Goal: Task Accomplishment & Management: Manage account settings

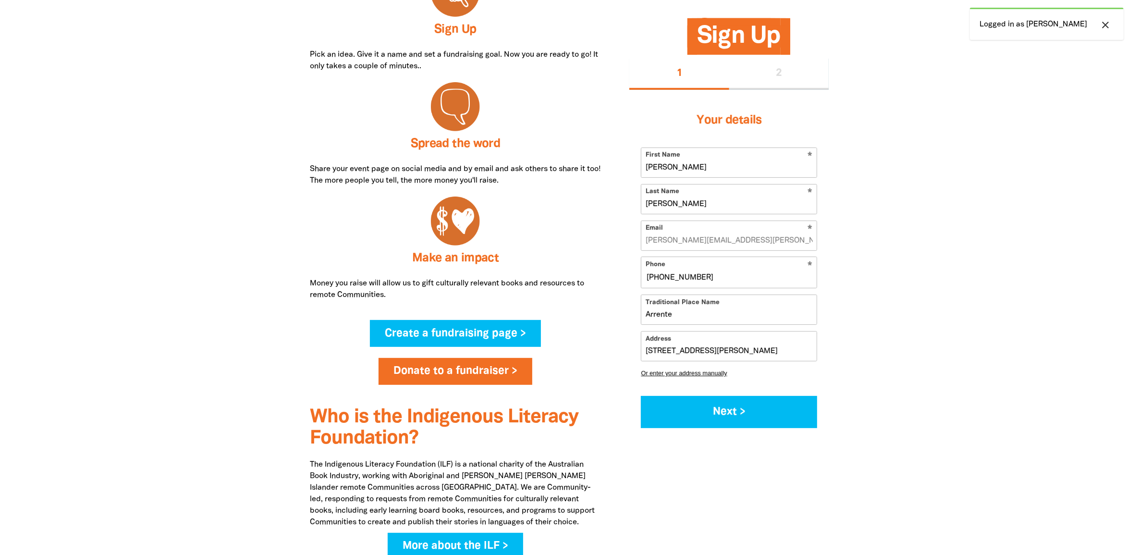
select select "AU"
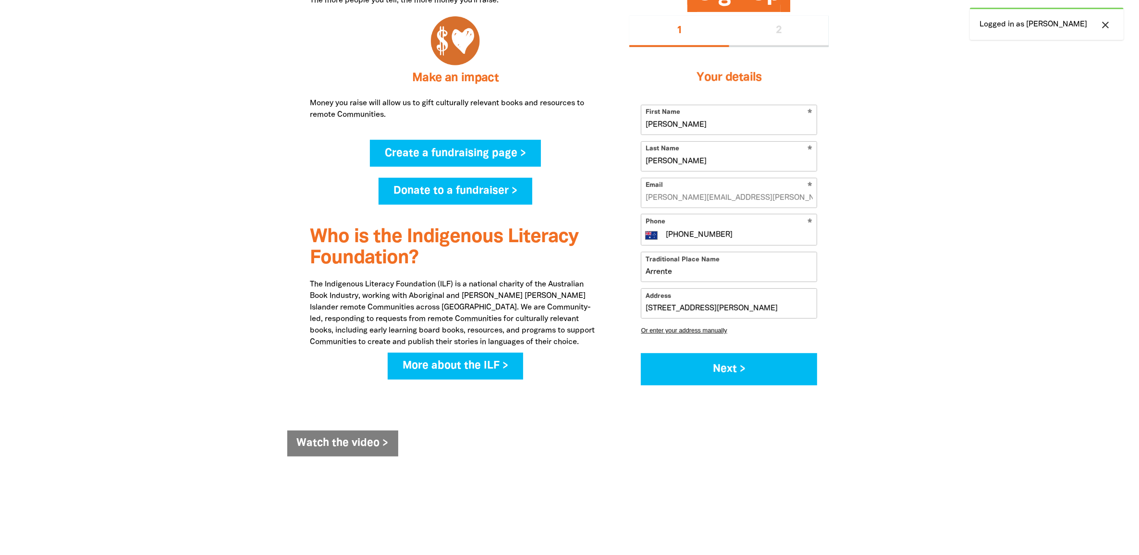
scroll to position [721, 0]
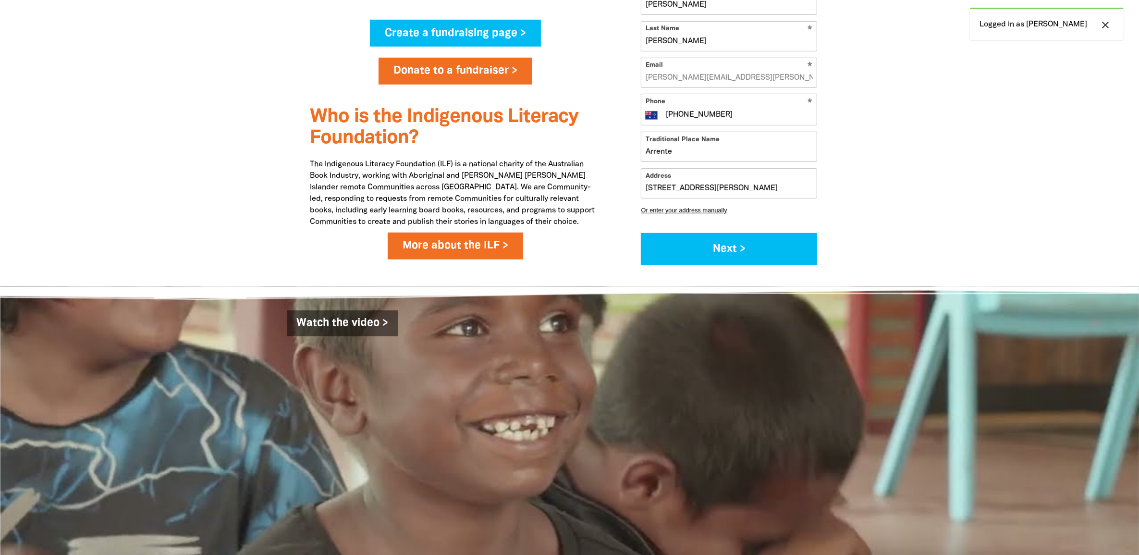
click at [445, 243] on link "More about the ILF >" at bounding box center [456, 246] width 136 height 27
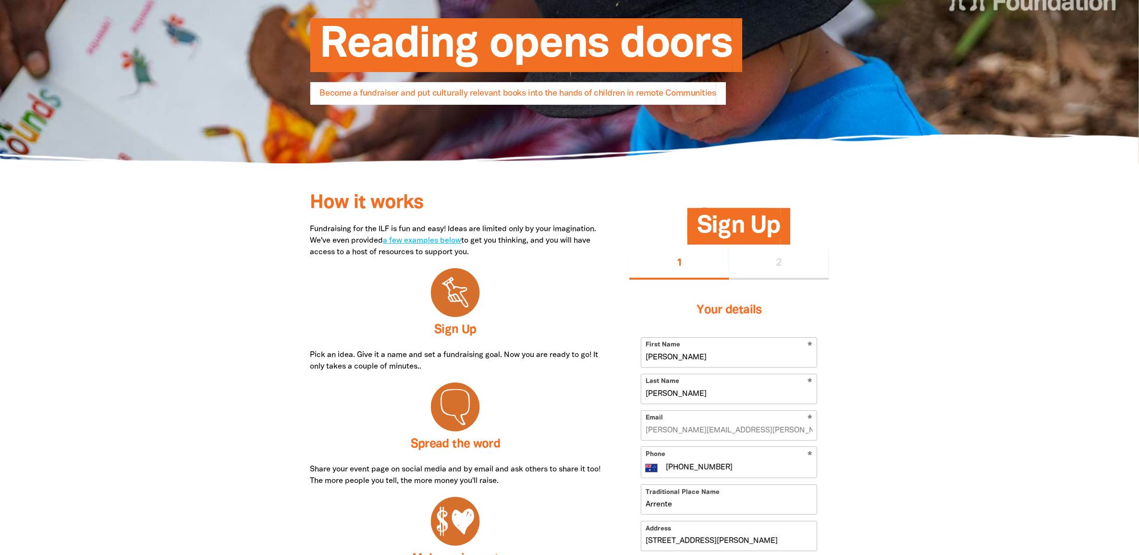
scroll to position [0, 0]
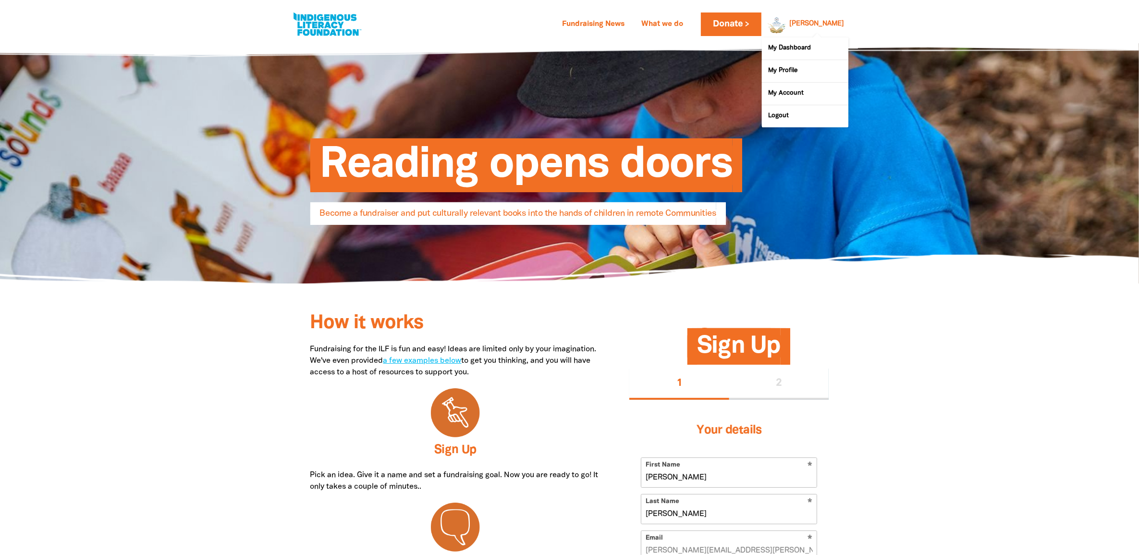
click at [818, 23] on div "[PERSON_NAME]" at bounding box center [817, 24] width 62 height 14
click at [796, 54] on link "My Dashboard" at bounding box center [805, 48] width 86 height 22
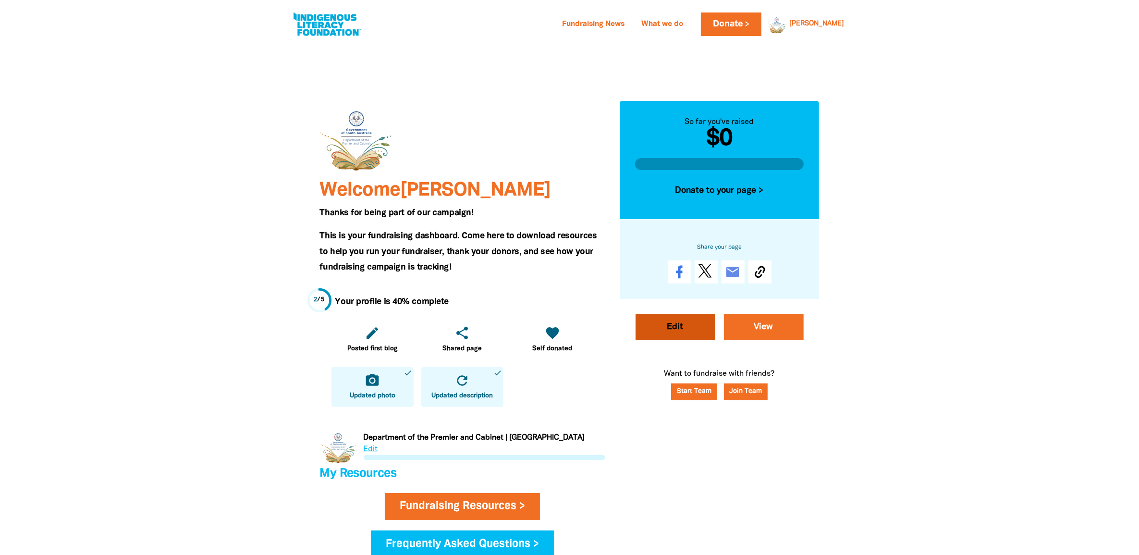
click at [702, 322] on link "Edit" at bounding box center [676, 327] width 80 height 26
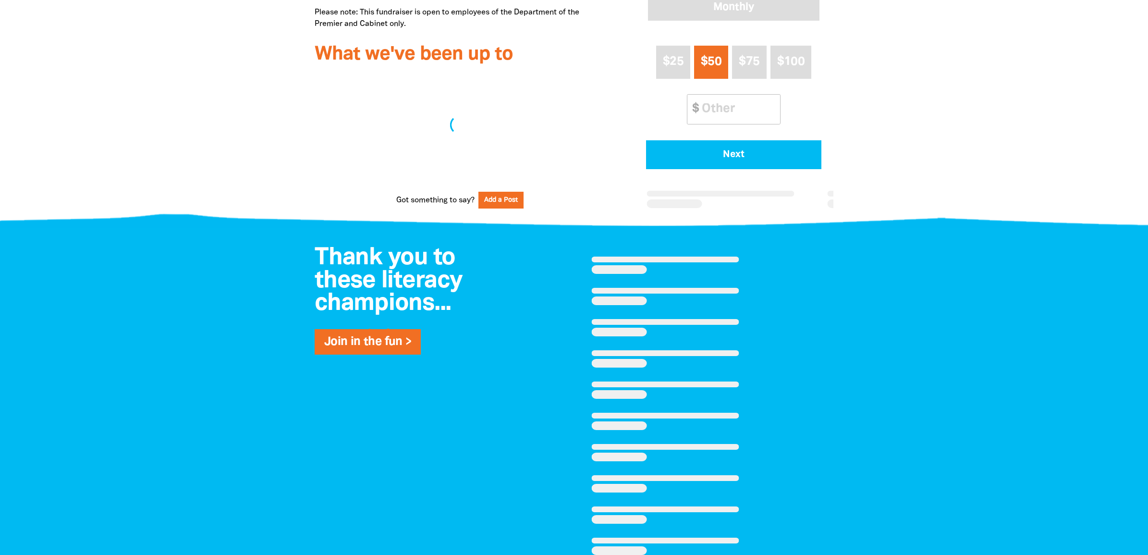
select select "Yes"
select select "Gifts"
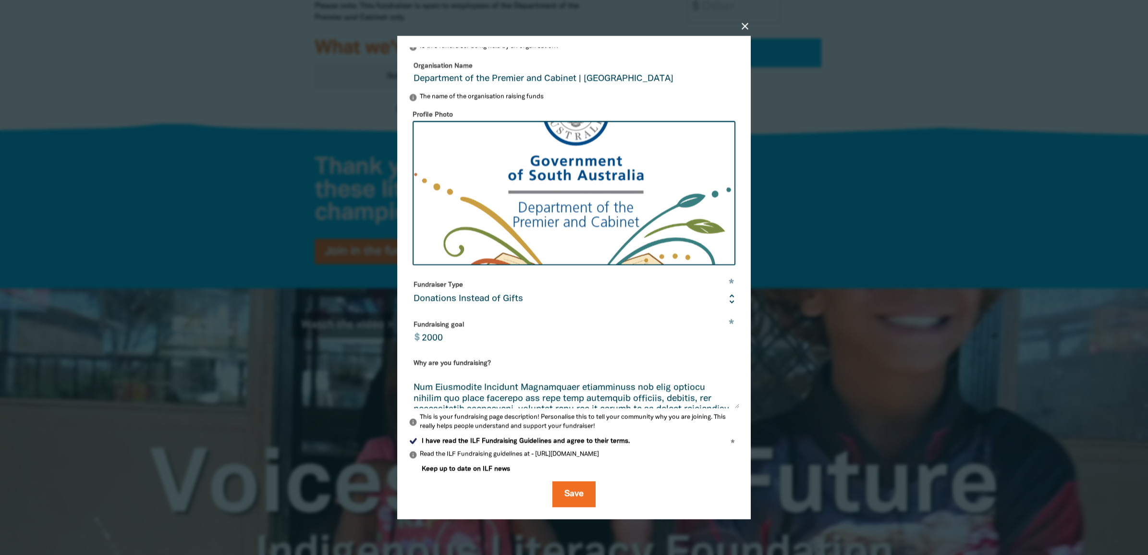
scroll to position [314, 0]
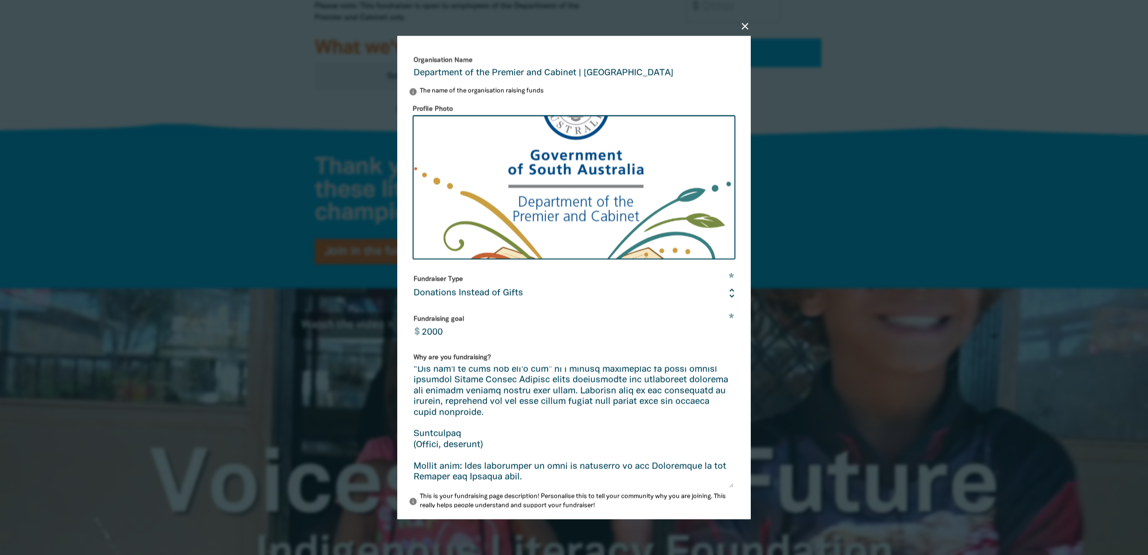
drag, startPoint x: 725, startPoint y: 406, endPoint x: 728, endPoint y: 492, distance: 85.6
click at [728, 488] on textarea "Why are you fundraising?" at bounding box center [571, 427] width 325 height 121
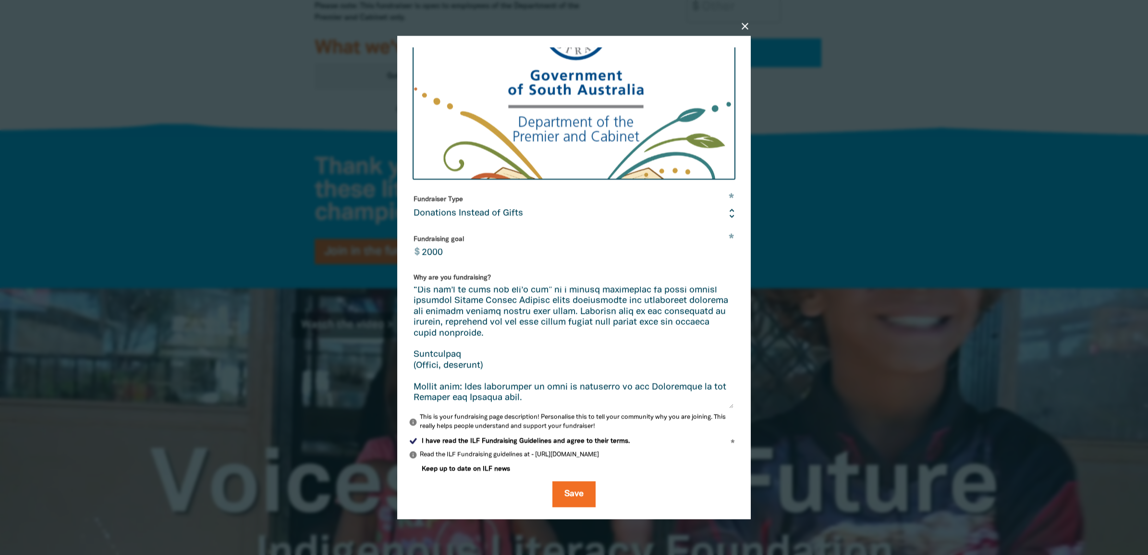
click at [670, 405] on textarea "Why are you fundraising?" at bounding box center [571, 348] width 325 height 122
click at [550, 372] on textarea "Why are you fundraising?" at bounding box center [571, 348] width 325 height 122
click at [543, 400] on textarea "Why are you fundraising?" at bounding box center [571, 348] width 325 height 122
click at [522, 378] on textarea "Why are you fundraising?" at bounding box center [571, 348] width 325 height 122
drag, startPoint x: 540, startPoint y: 394, endPoint x: 403, endPoint y: 385, distance: 137.2
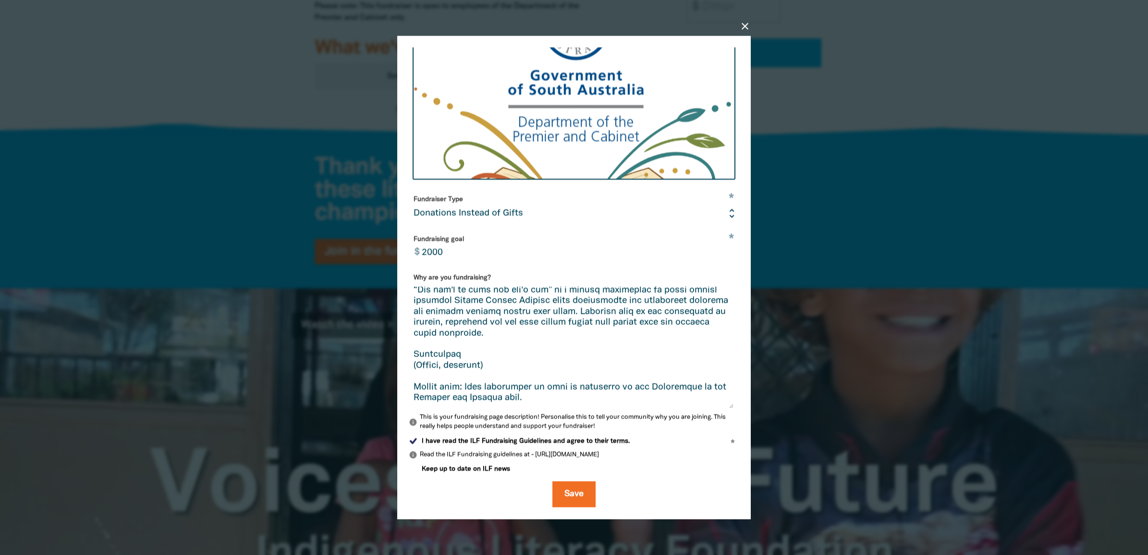
click at [403, 385] on div "close Edit your profile * Your fundraising page name Department of the Premier …" at bounding box center [574, 277] width 354 height 483
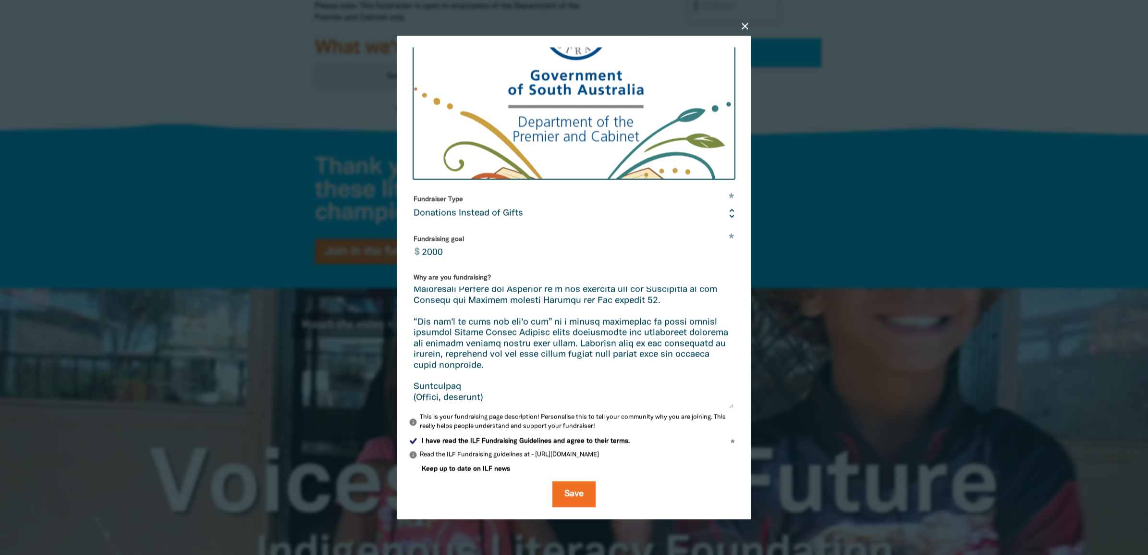
scroll to position [218, 0]
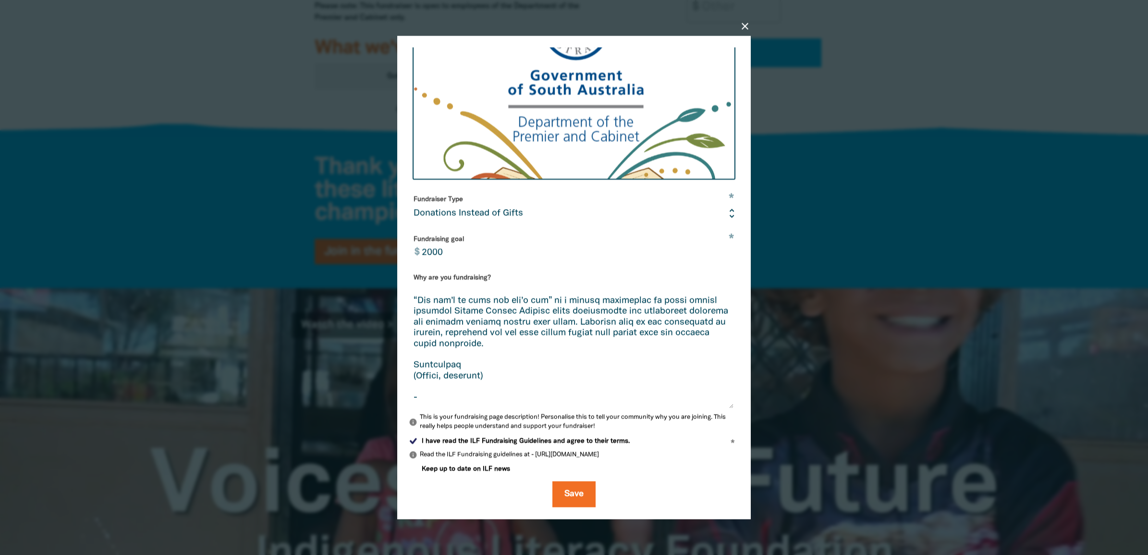
paste textarea "[URL][DOMAIN_NAME]"
click at [468, 386] on textarea "Why are you fundraising?" at bounding box center [571, 348] width 325 height 122
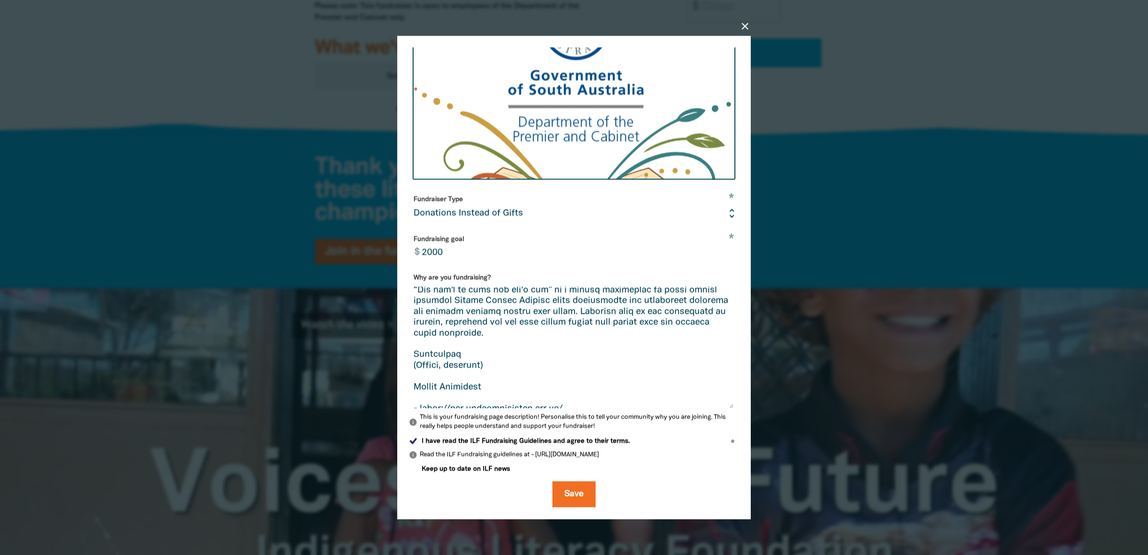
click at [496, 369] on textarea "Why are you fundraising?" at bounding box center [571, 348] width 325 height 122
drag, startPoint x: 495, startPoint y: 384, endPoint x: 407, endPoint y: 383, distance: 88.4
click at [407, 383] on div "close Edit your profile * Your fundraising page name Department of the Premier …" at bounding box center [574, 277] width 354 height 483
paste textarea "For resources about Aboriginal languag"
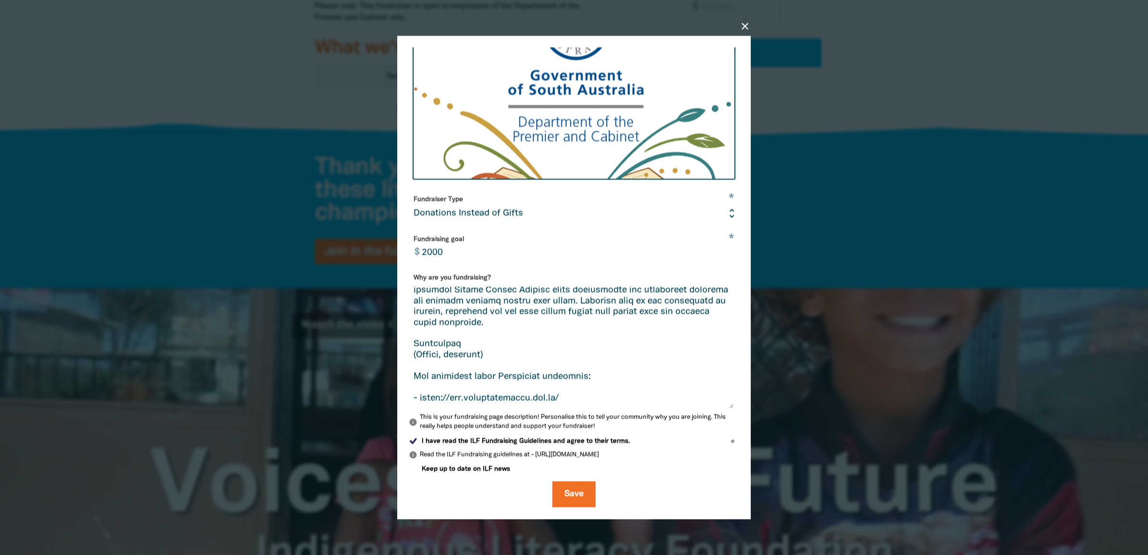
click at [580, 404] on textarea "Why are you fundraising?" at bounding box center [571, 348] width 325 height 122
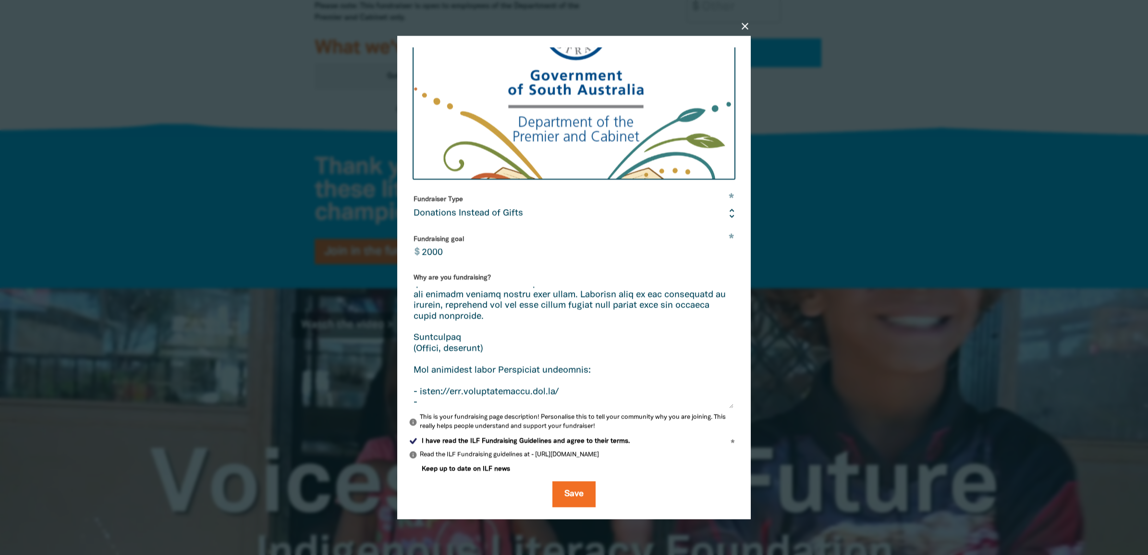
paste textarea "[URL][DOMAIN_NAME]"
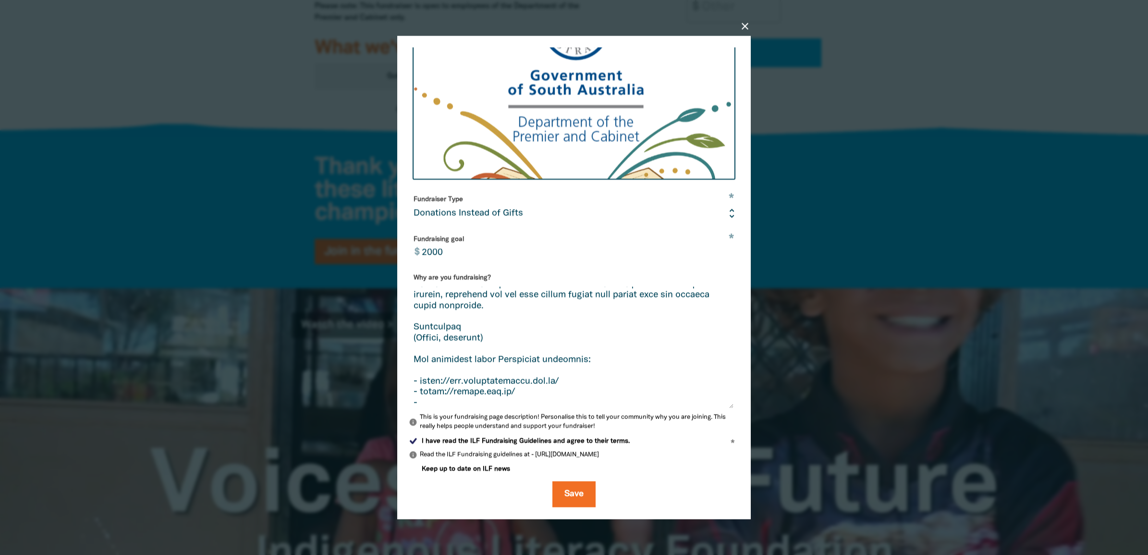
paste textarea "[URL][DOMAIN_NAME]"
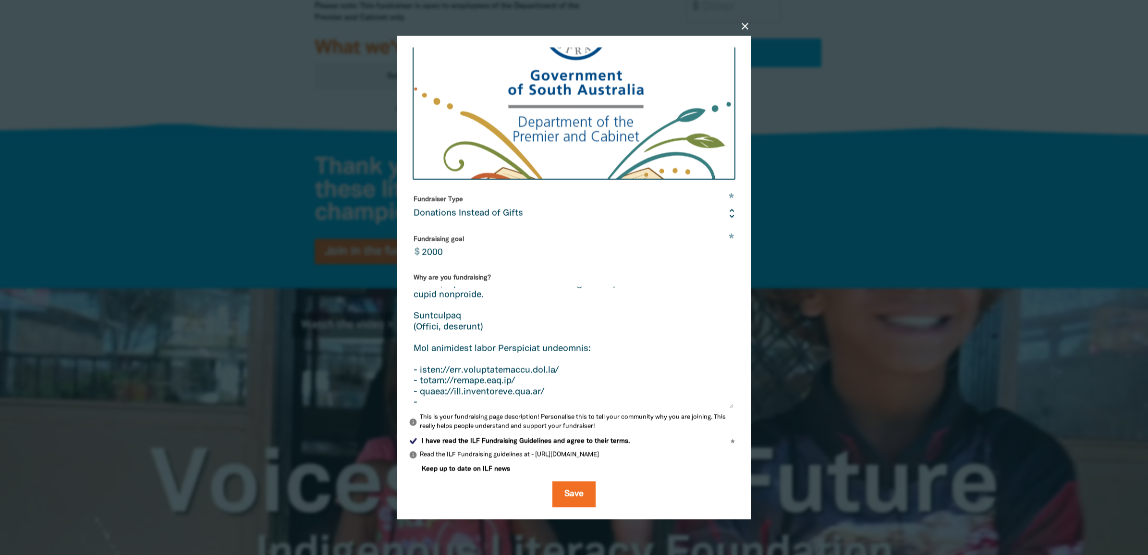
paste textarea "[URL][DOMAIN_NAME]."
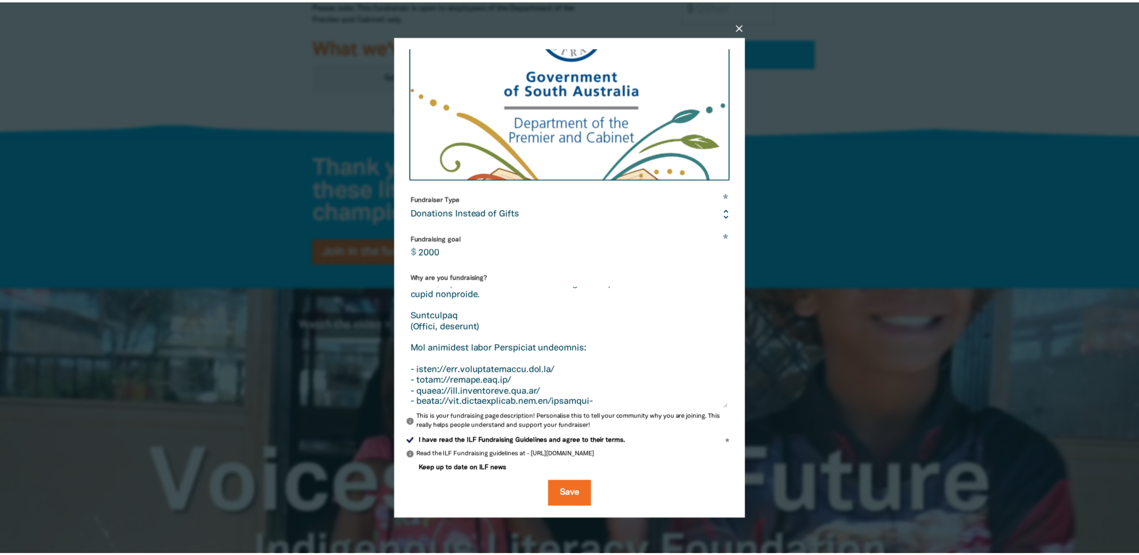
scroll to position [298, 0]
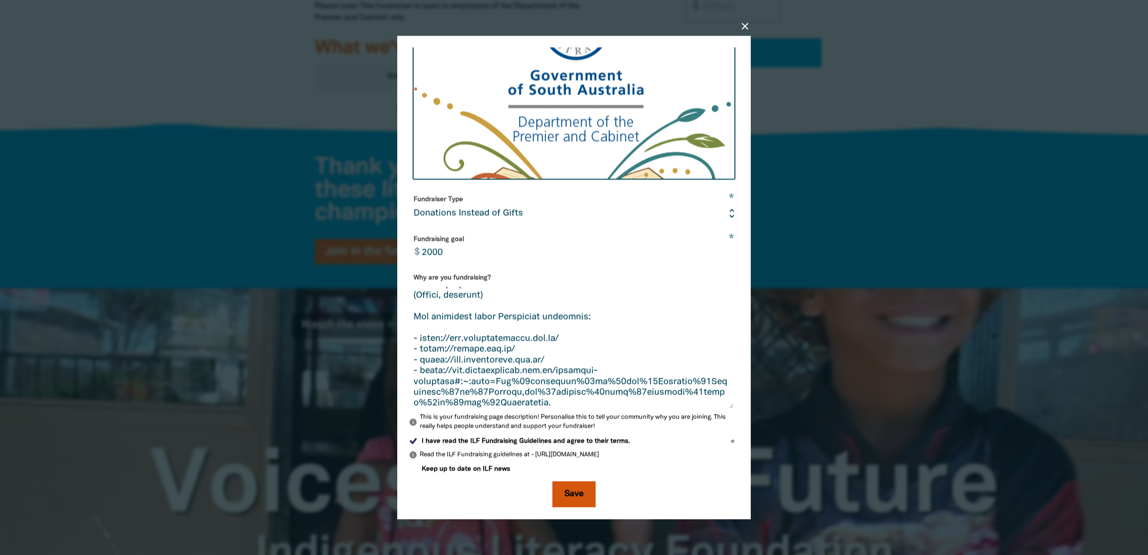
type textarea "Lorem Ipsum (Dolors, Ame con adip?) El seddoei te Incididunt Utlabore Etd, magn…"
click at [564, 491] on button "Save" at bounding box center [574, 494] width 43 height 26
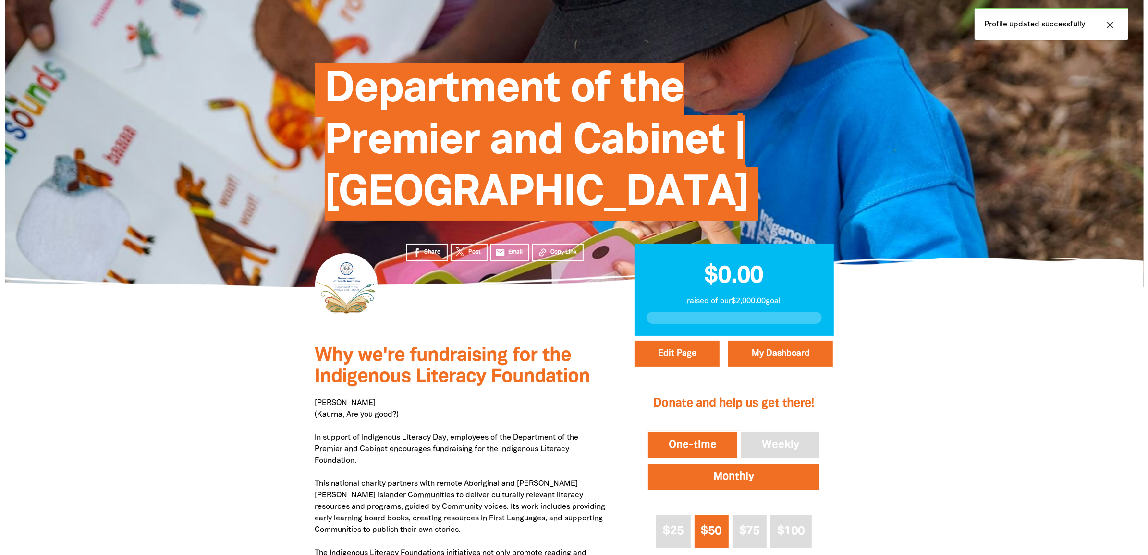
scroll to position [120, 0]
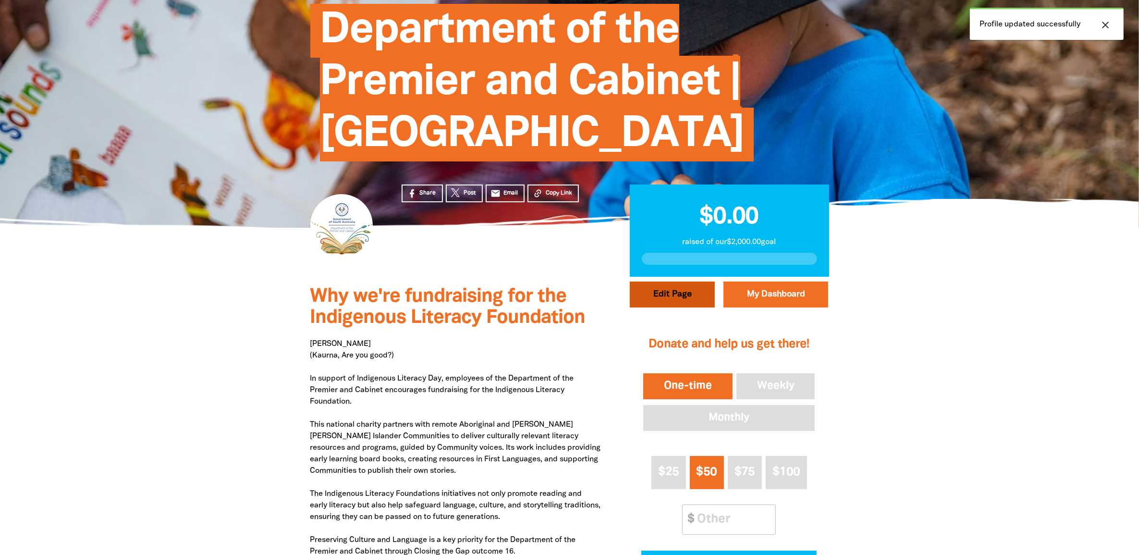
click at [695, 308] on button "Edit Page" at bounding box center [672, 295] width 85 height 26
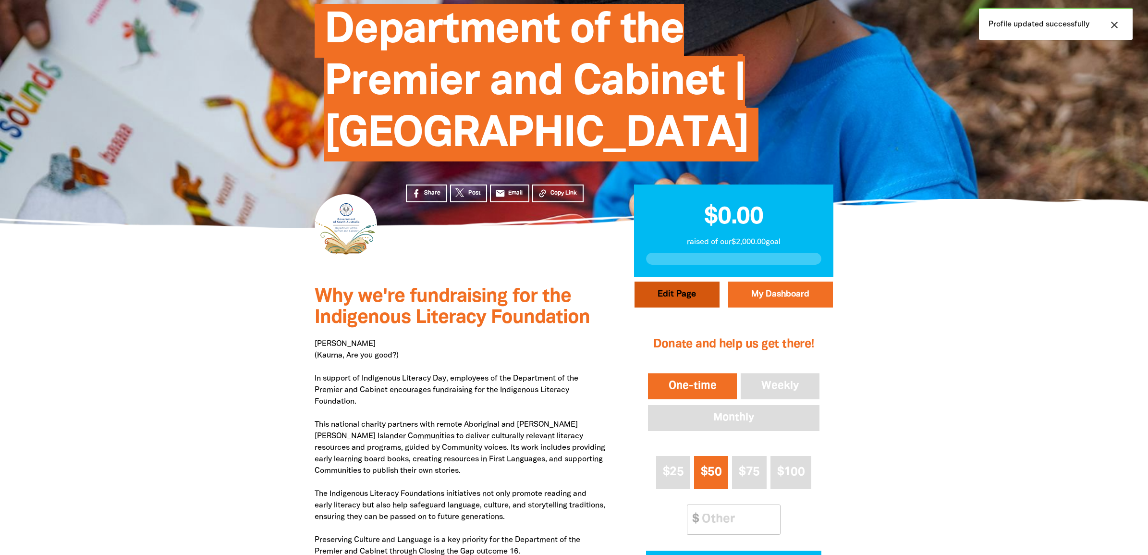
select select "Yes"
select select "Gifts"
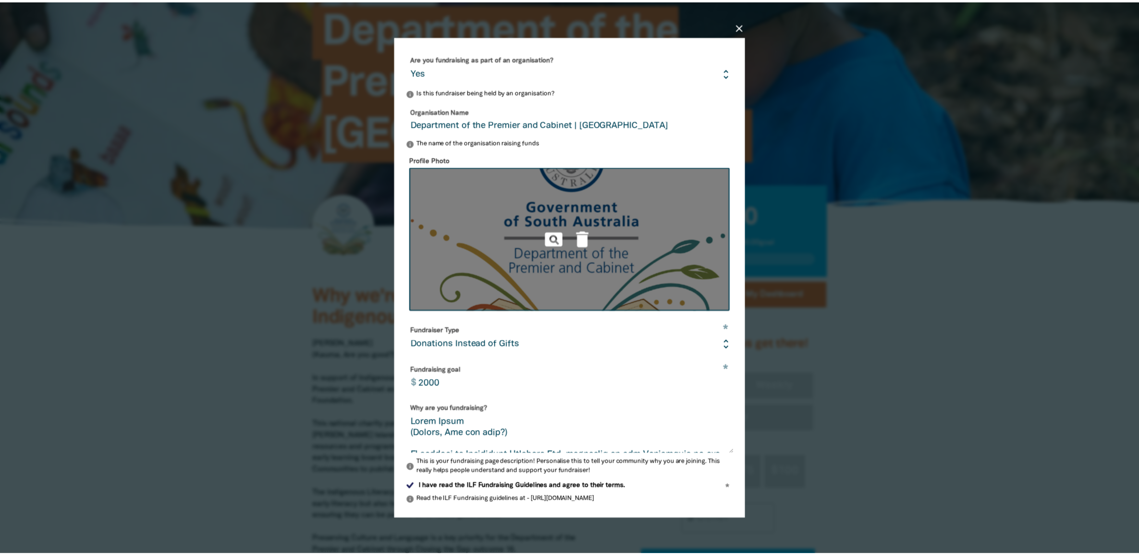
scroll to position [113, 0]
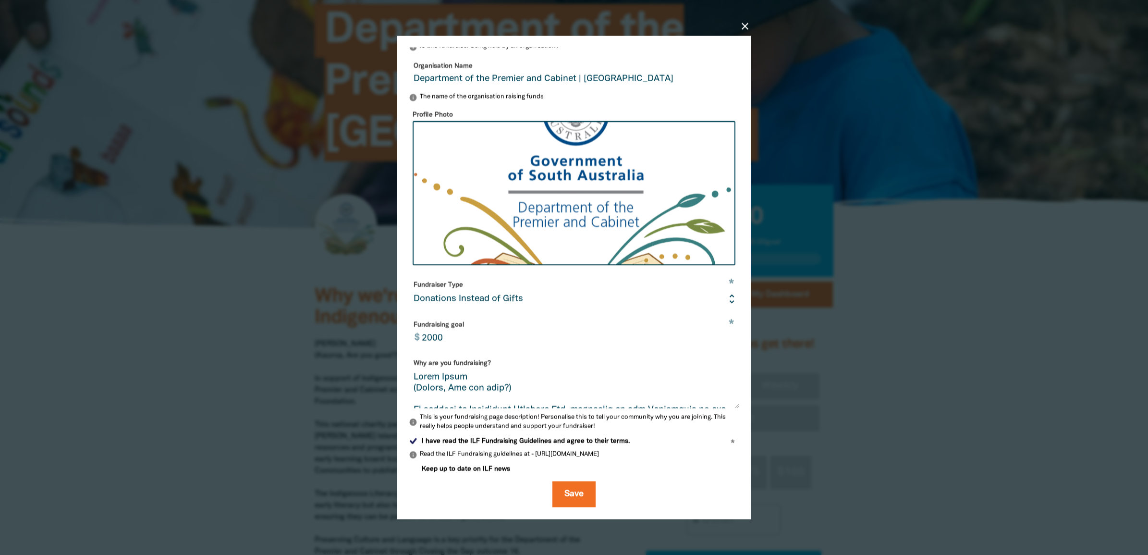
click at [446, 335] on input "2000" at bounding box center [578, 332] width 323 height 30
type input "500"
click at [570, 494] on button "Save" at bounding box center [574, 494] width 43 height 26
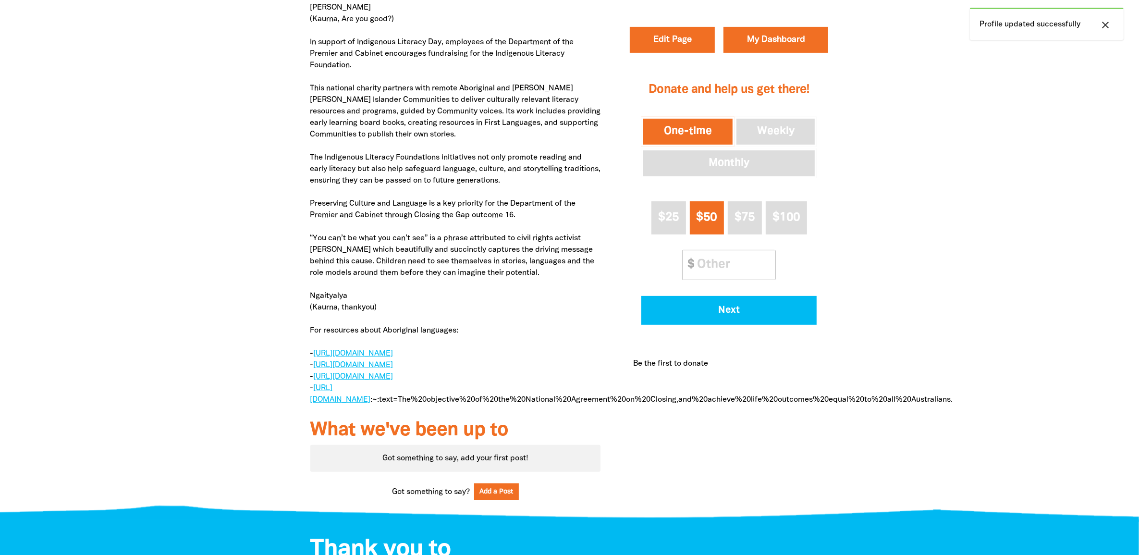
scroll to position [481, 0]
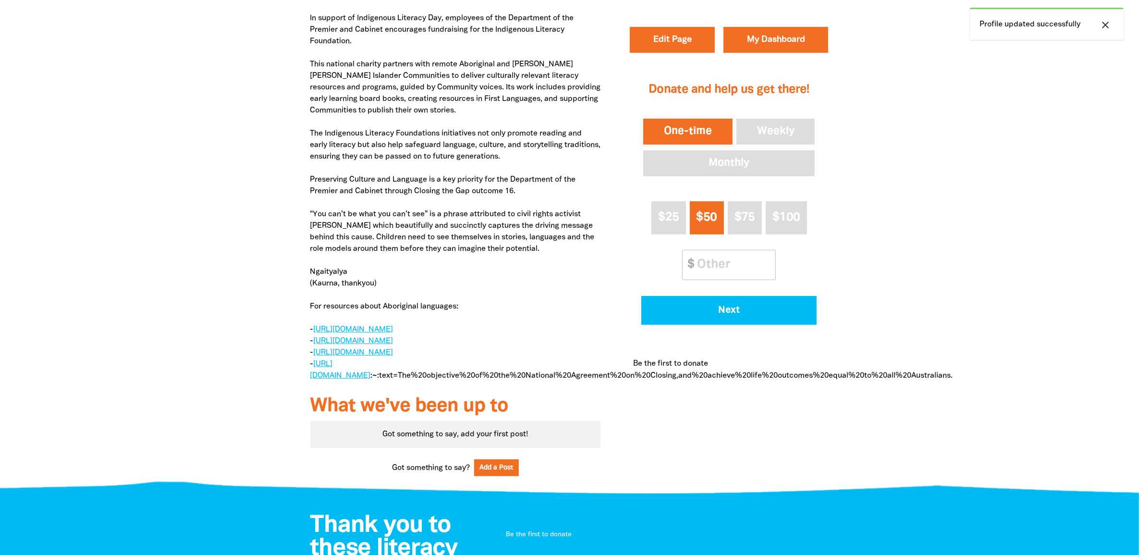
click at [620, 442] on div "Why we're fundraising for the Indigenous Literacy Foundation [PERSON_NAME] (Kau…" at bounding box center [570, 203] width 577 height 574
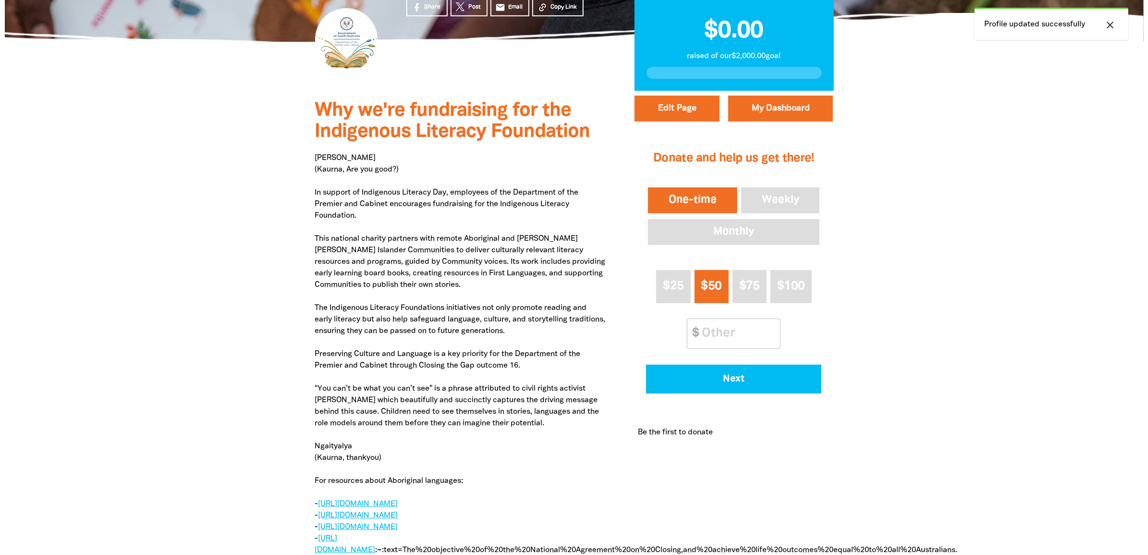
scroll to position [300, 0]
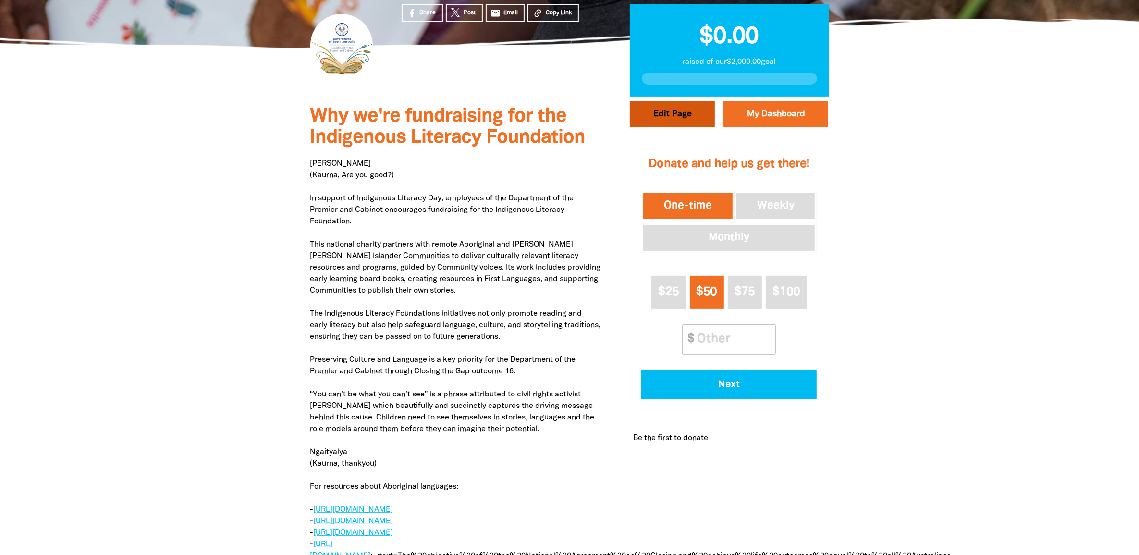
click at [691, 123] on button "Edit Page" at bounding box center [672, 114] width 85 height 26
select select "Yes"
select select "Gifts"
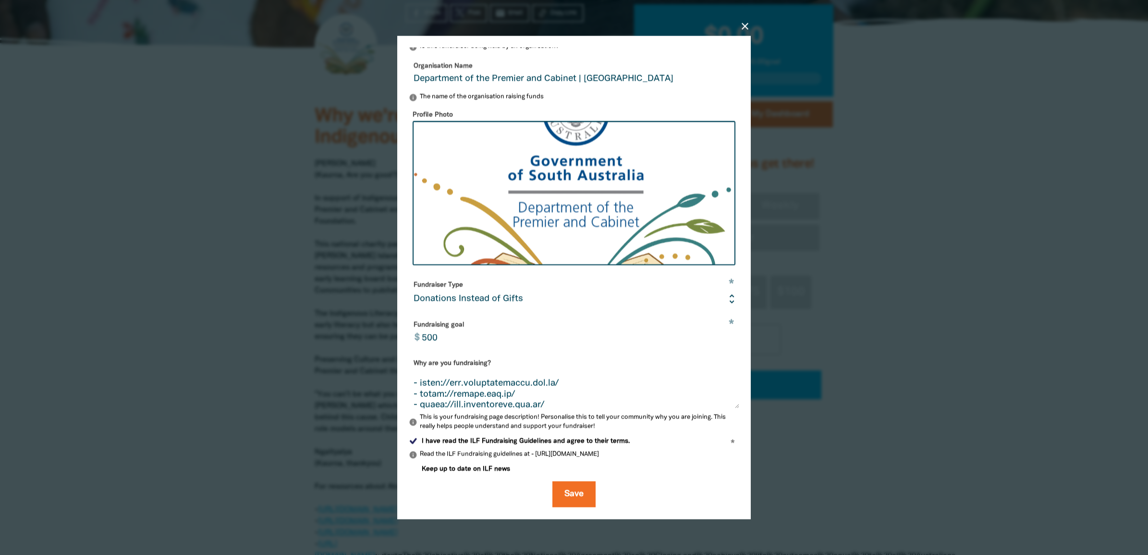
scroll to position [389, 0]
drag, startPoint x: 578, startPoint y: 405, endPoint x: 457, endPoint y: 383, distance: 122.0
click at [457, 383] on textarea "Why are you fundraising?" at bounding box center [574, 390] width 331 height 36
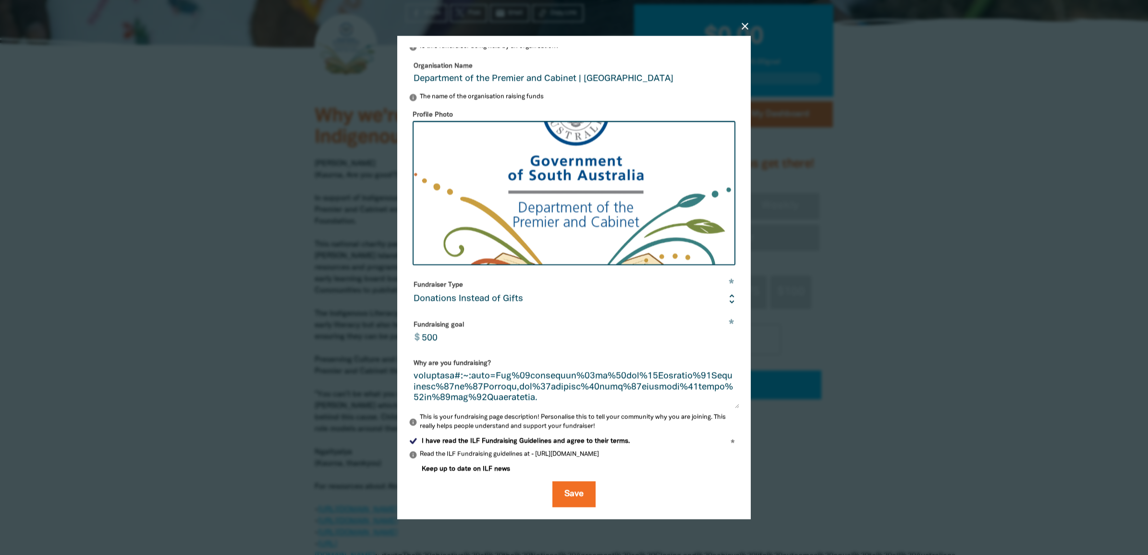
click at [458, 378] on textarea "Why are you fundraising?" at bounding box center [574, 390] width 331 height 36
drag, startPoint x: 461, startPoint y: 376, endPoint x: 511, endPoint y: 417, distance: 64.2
click at [511, 417] on div "Why are you fundraising? info This is your fundraising page description! Person…" at bounding box center [574, 394] width 331 height 76
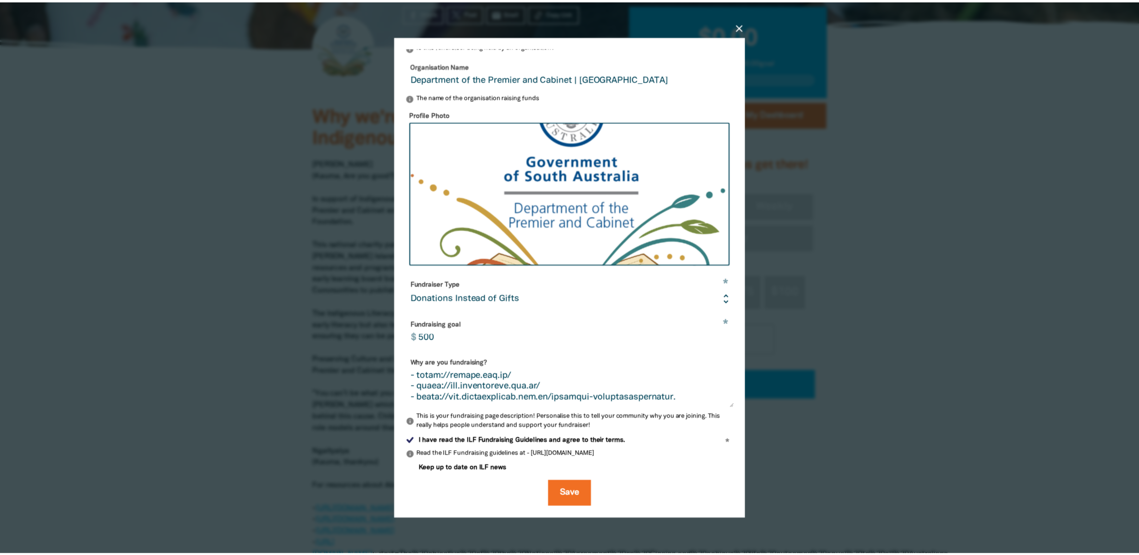
scroll to position [357, 0]
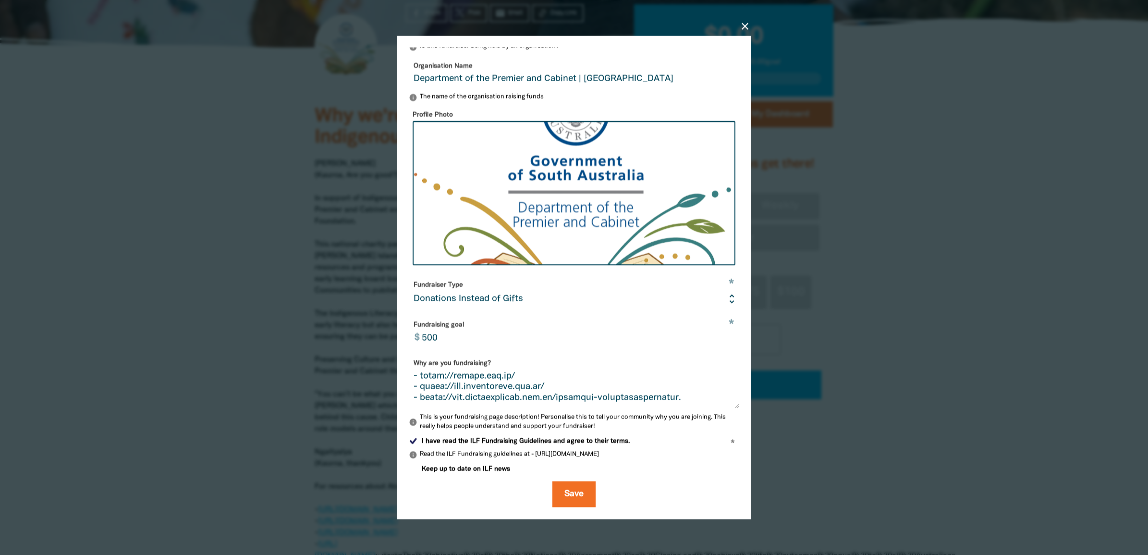
drag, startPoint x: 694, startPoint y: 399, endPoint x: 652, endPoint y: 404, distance: 42.6
click at [652, 404] on textarea "Why are you fundraising?" at bounding box center [574, 390] width 331 height 36
type textarea "Lorem Ipsum (Dolors, Ame con adip?) El seddoei te Incididunt Utlabore Etd, magn…"
click at [568, 483] on button "Save" at bounding box center [574, 494] width 43 height 26
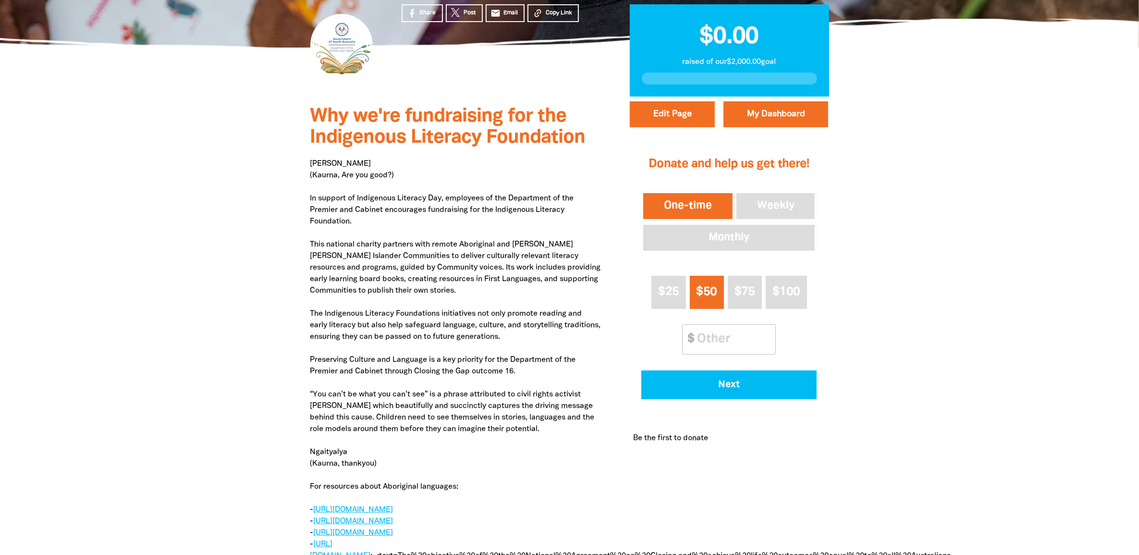
click at [404, 232] on p "[PERSON_NAME] ([PERSON_NAME], Are you good?) In support of [DEMOGRAPHIC_DATA] L…" at bounding box center [455, 360] width 291 height 404
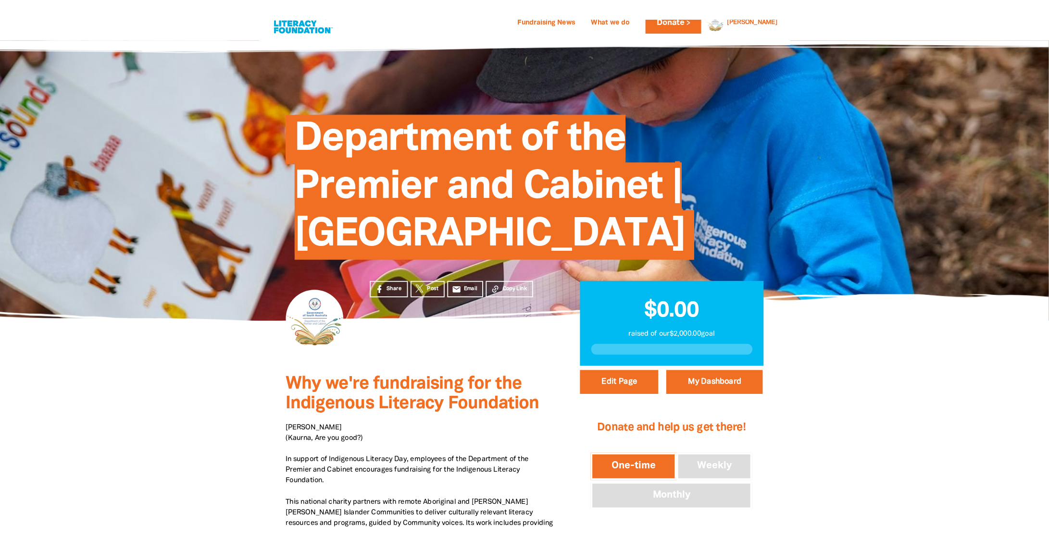
scroll to position [0, 0]
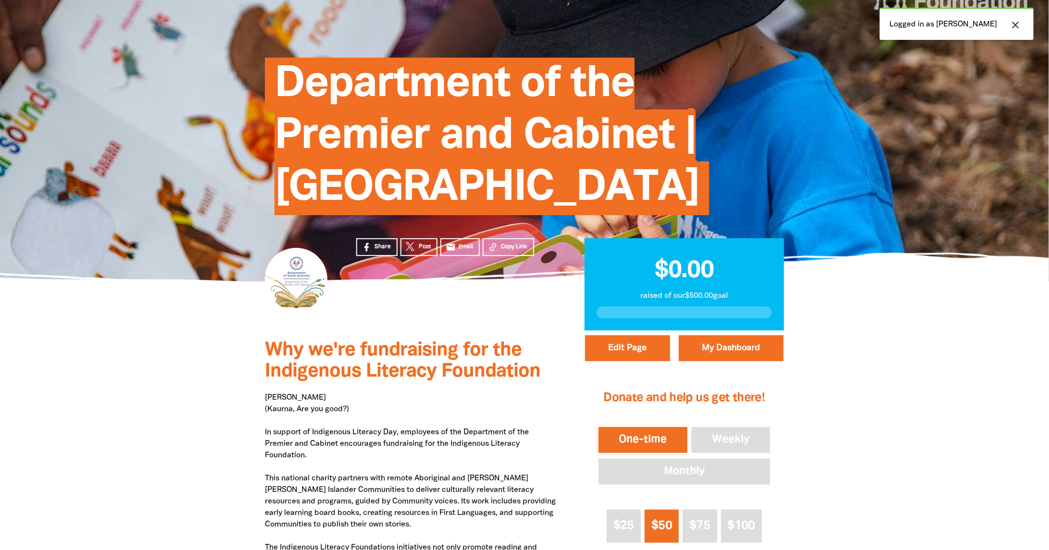
scroll to position [60, 0]
